Goal: Task Accomplishment & Management: Manage account settings

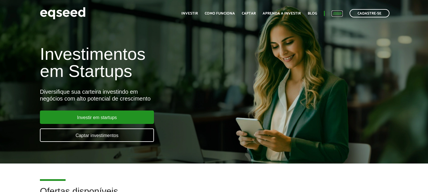
click at [340, 12] on link "Login" at bounding box center [336, 14] width 11 height 4
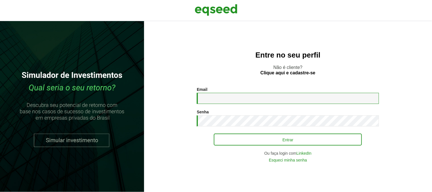
type input "**********"
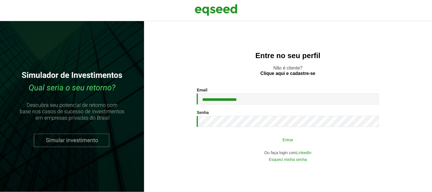
click at [271, 139] on button "Entrar" at bounding box center [288, 139] width 148 height 11
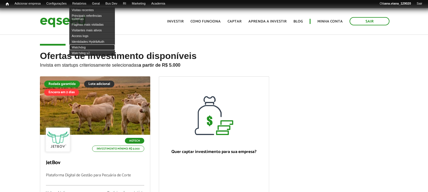
click at [91, 48] on link "Watchdog" at bounding box center [92, 47] width 46 height 6
